Goal: Information Seeking & Learning: Learn about a topic

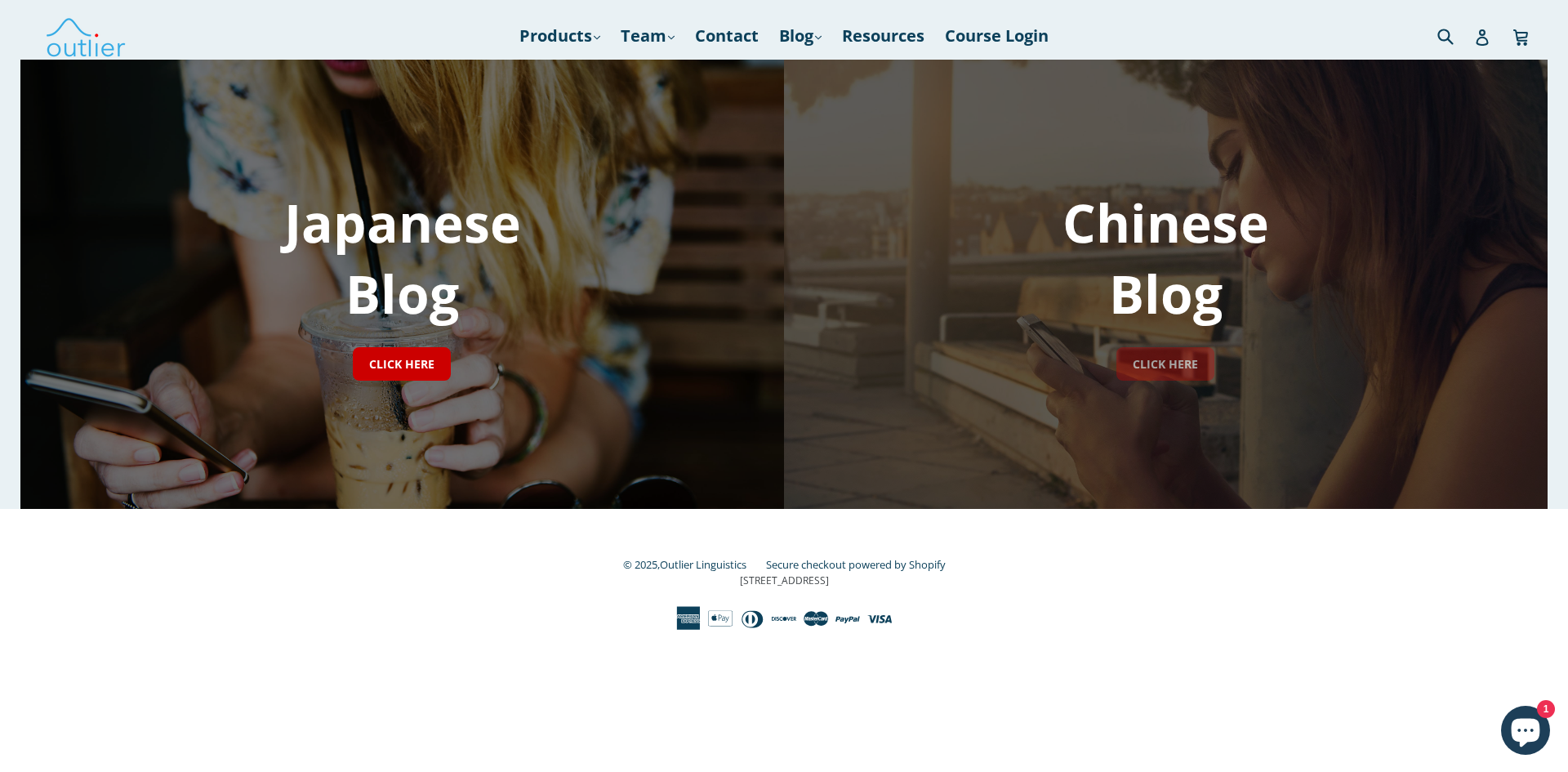
click at [1150, 368] on link "CLICK HERE" at bounding box center [1165, 364] width 98 height 34
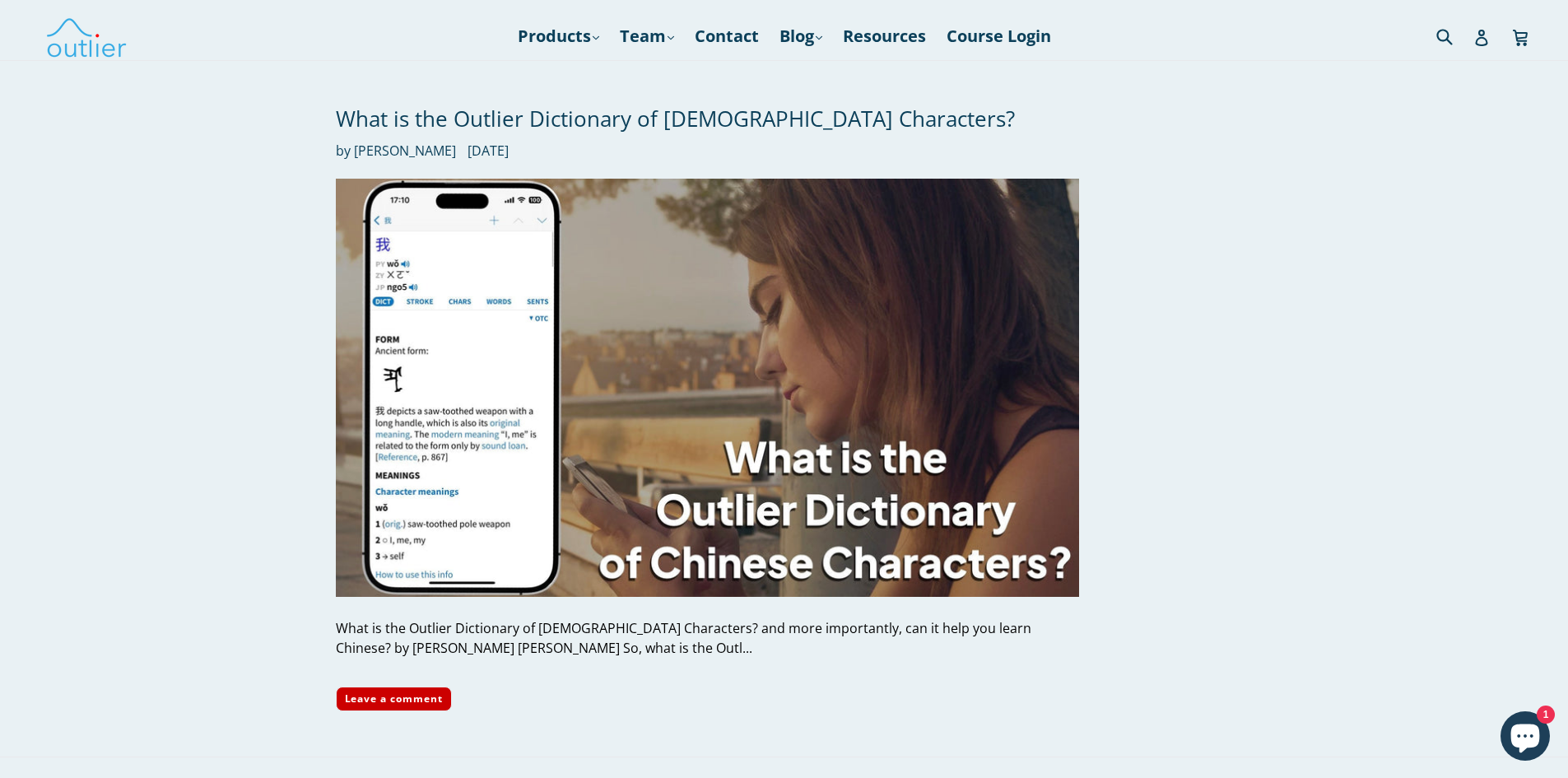
click at [435, 648] on div "What is the Outlier Dictionary of Chinese Characters? and more importantly, can…" at bounding box center [707, 639] width 743 height 40
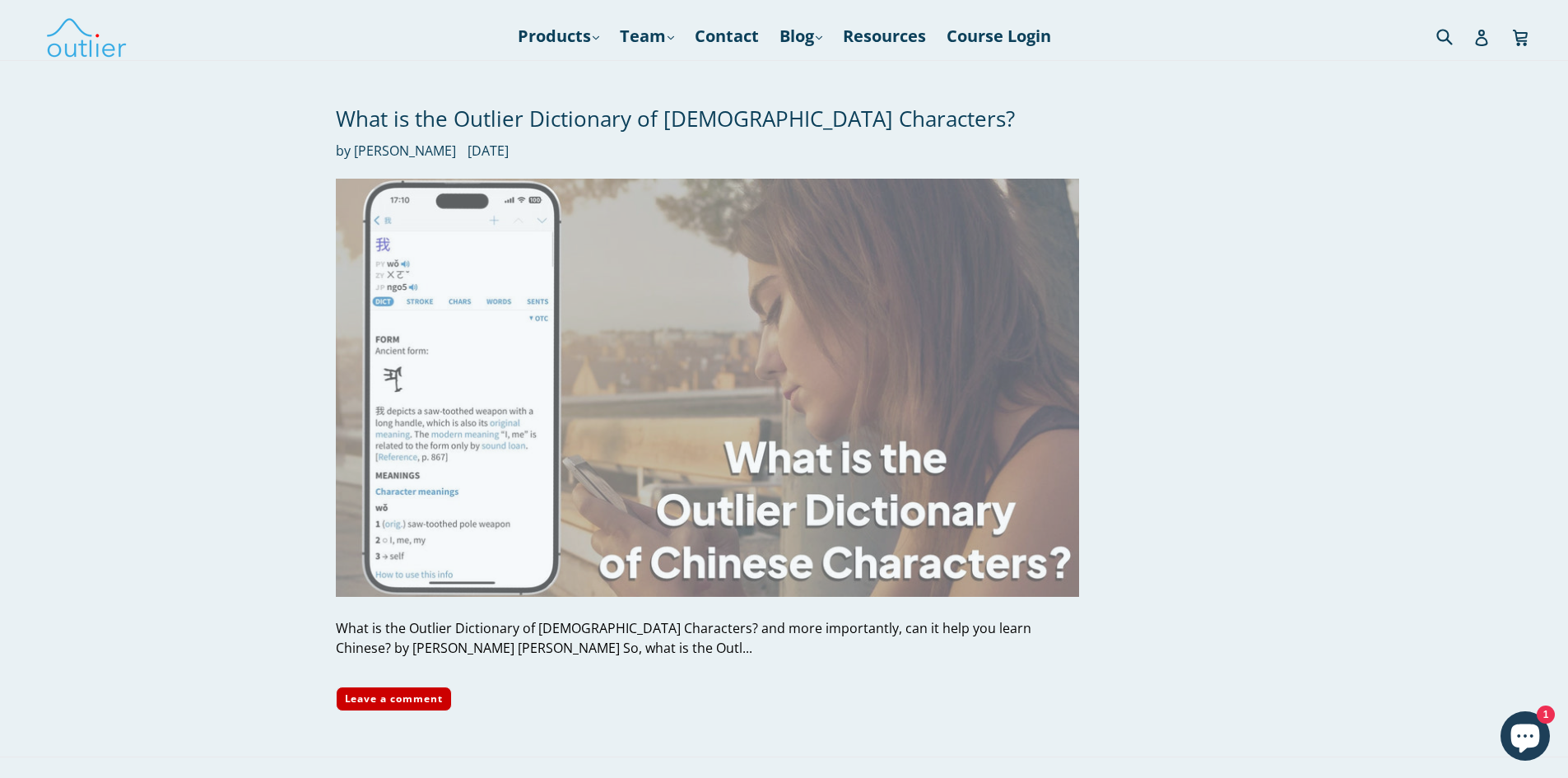
click at [964, 537] on img at bounding box center [707, 388] width 743 height 418
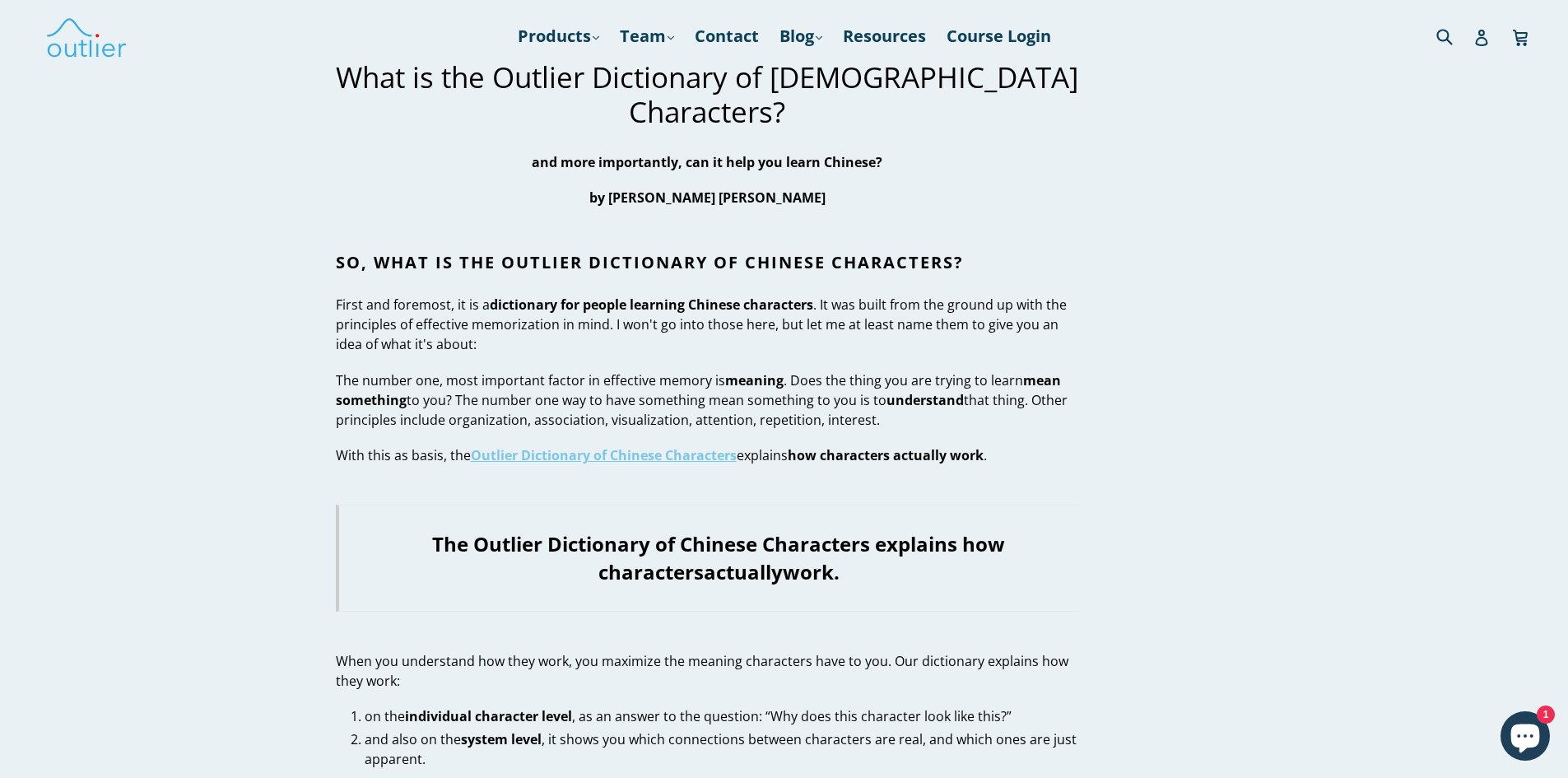
click at [562, 446] on strong "Outlier Dictionary of Chinese Characters" at bounding box center [604, 455] width 266 height 18
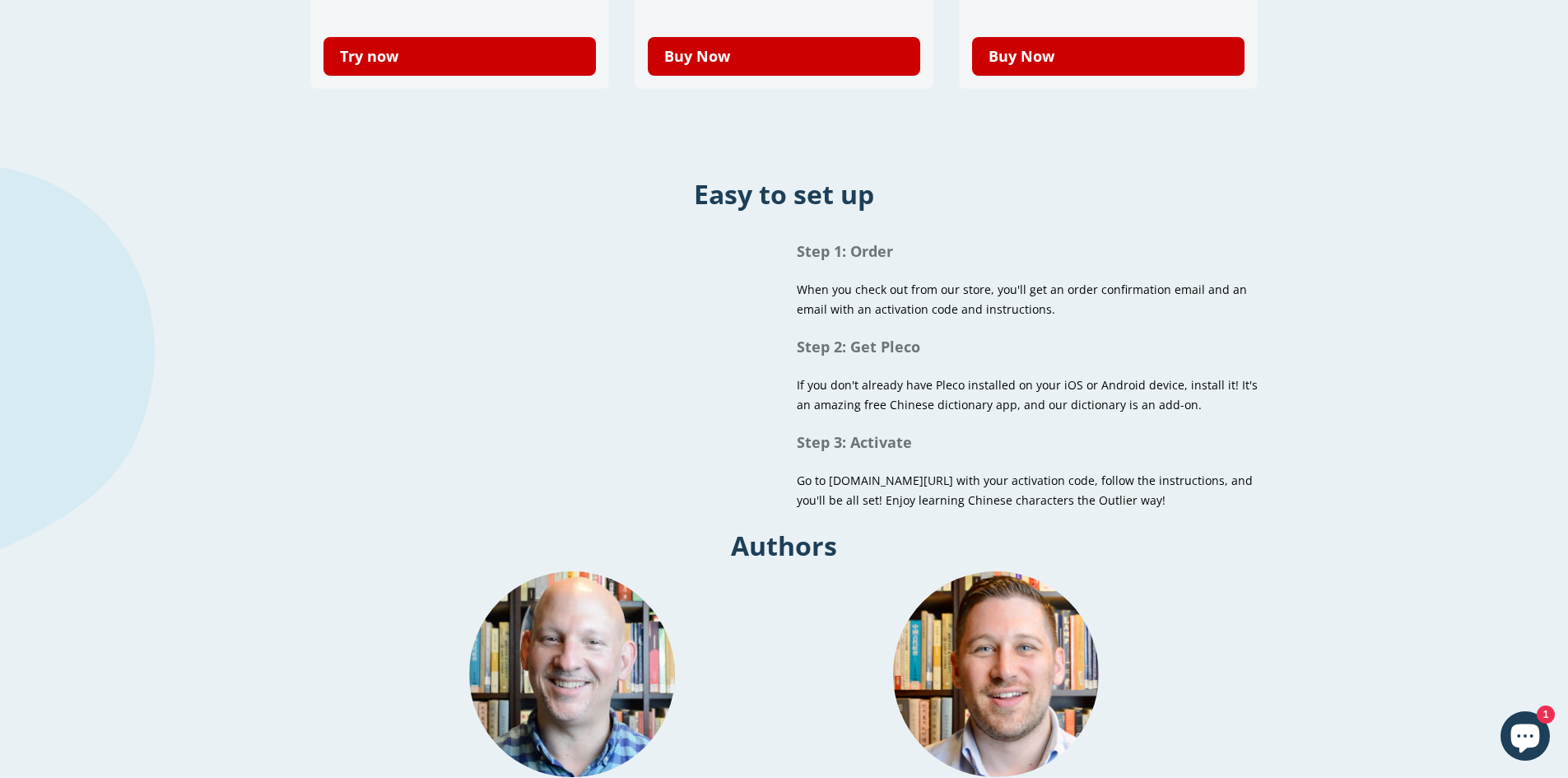
scroll to position [855, 0]
